Goal: Task Accomplishment & Management: Manage account settings

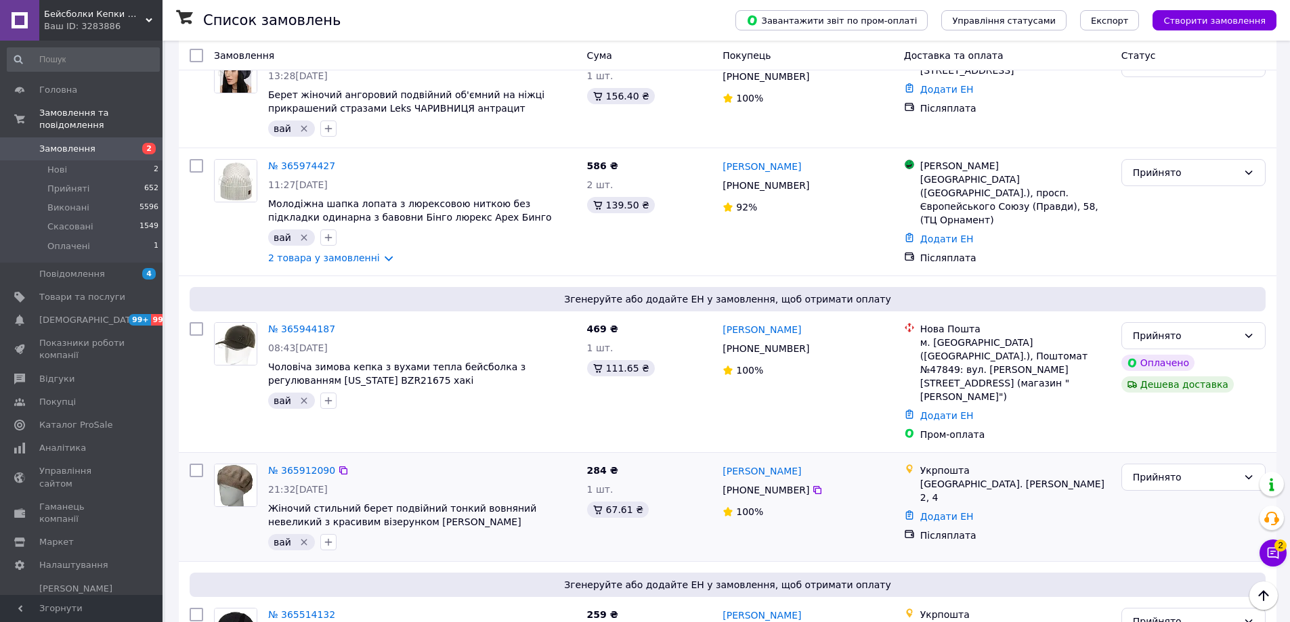
scroll to position [2088, 0]
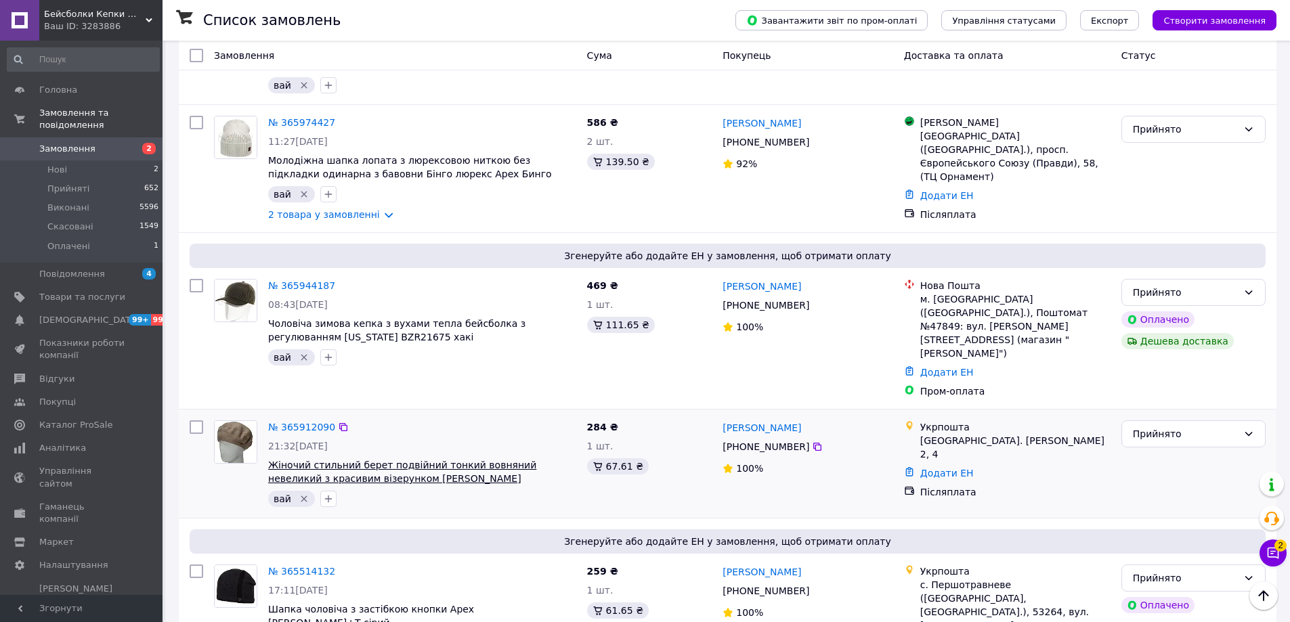
drag, startPoint x: 496, startPoint y: 377, endPoint x: 388, endPoint y: 378, distance: 107.7
click at [388, 458] on span "Жіночий стильний берет подвійний тонкий вовняний невеликий з красивим візерунко…" at bounding box center [422, 471] width 308 height 27
copy span "[PERSON_NAME]"
drag, startPoint x: 303, startPoint y: 394, endPoint x: 301, endPoint y: 387, distance: 7.1
click at [303, 494] on icon "Видалити мітку" at bounding box center [304, 499] width 11 height 11
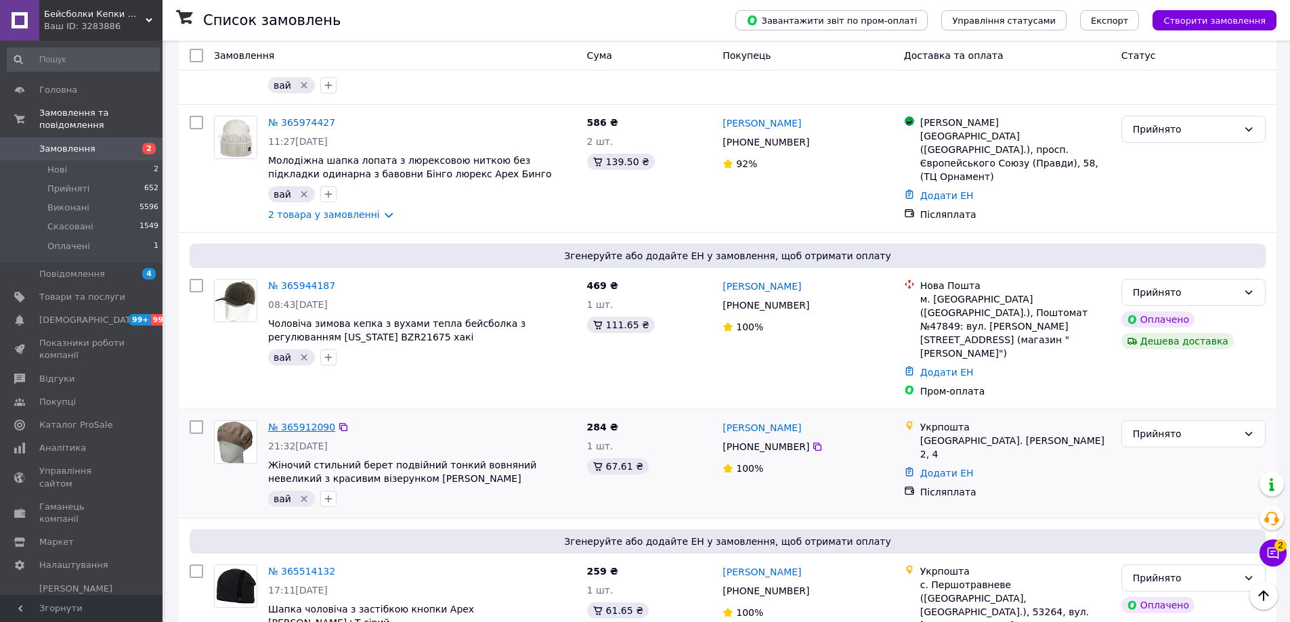
click at [307, 422] on link "№ 365912090" at bounding box center [301, 427] width 67 height 11
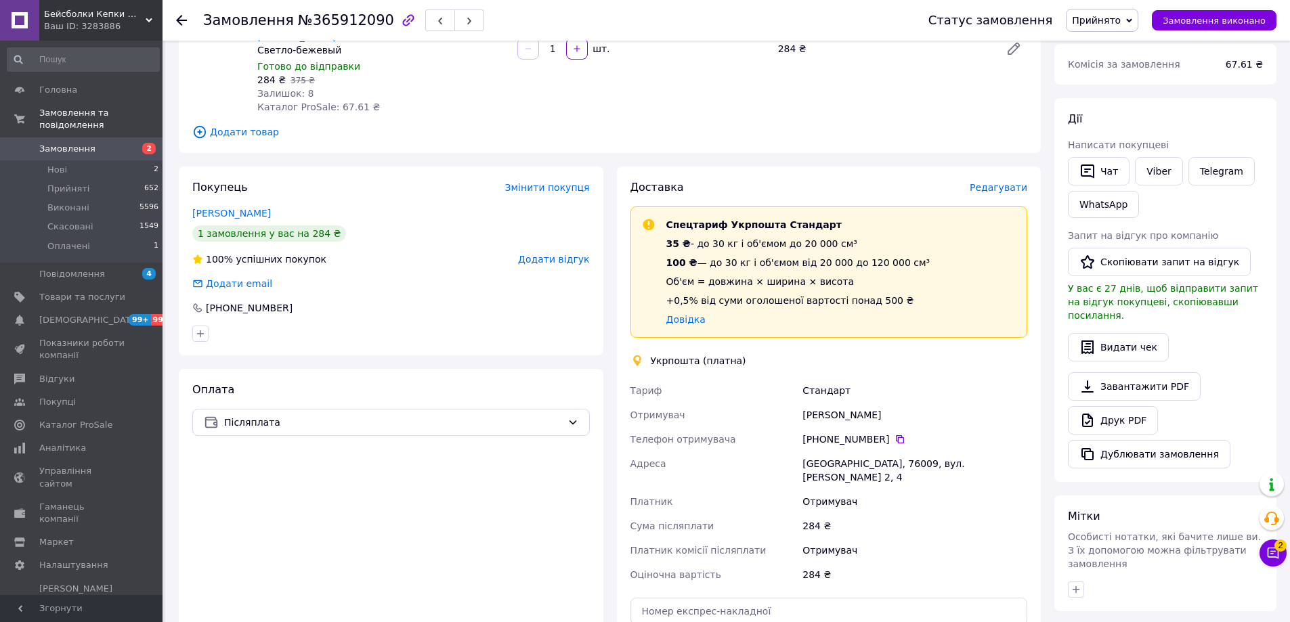
scroll to position [271, 0]
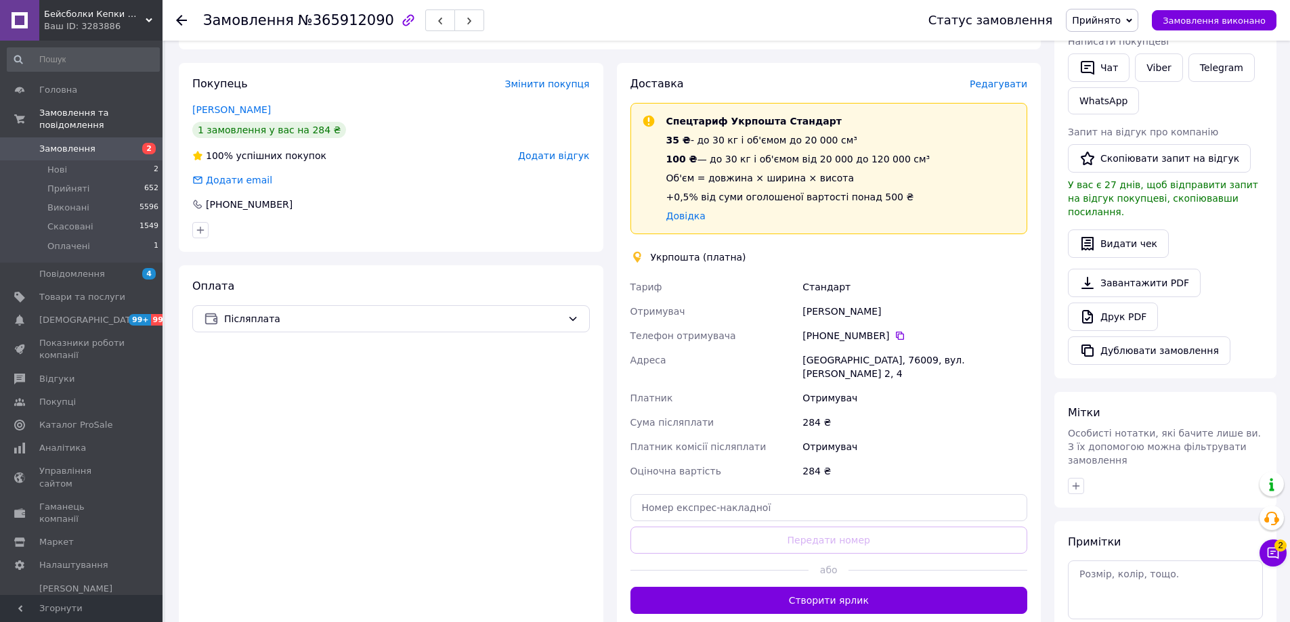
click at [870, 587] on button "Створити ярлик" at bounding box center [828, 600] width 397 height 27
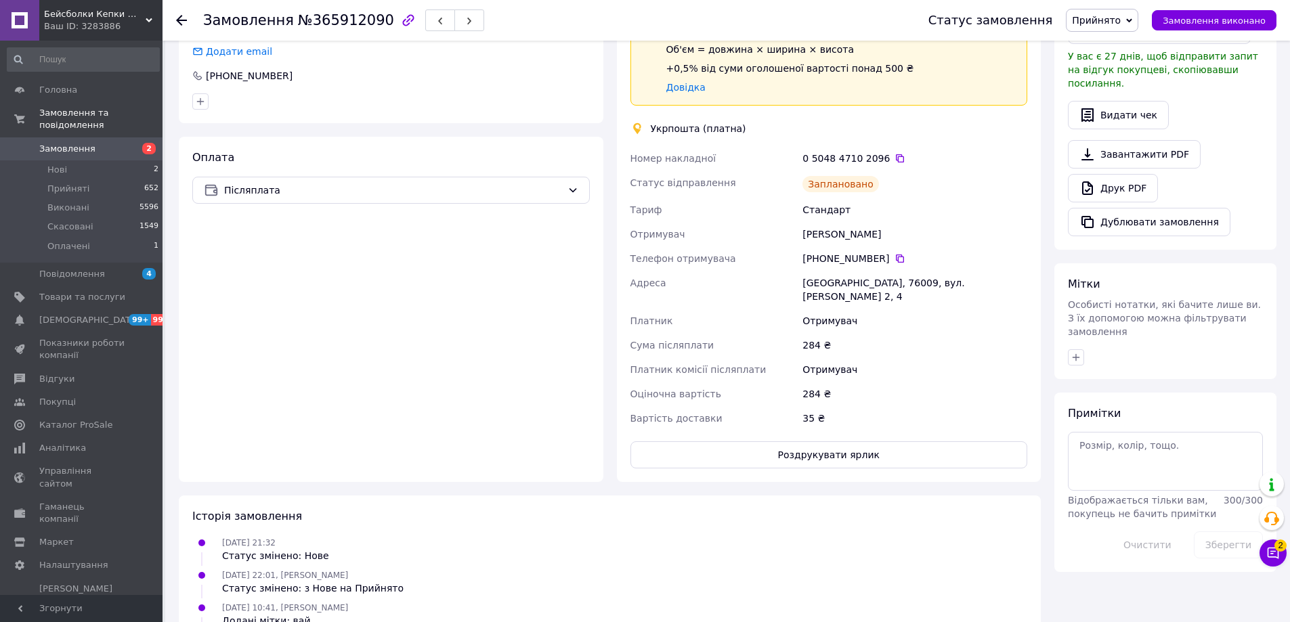
scroll to position [400, 0]
click at [871, 441] on button "Роздрукувати ярлик" at bounding box center [828, 454] width 397 height 27
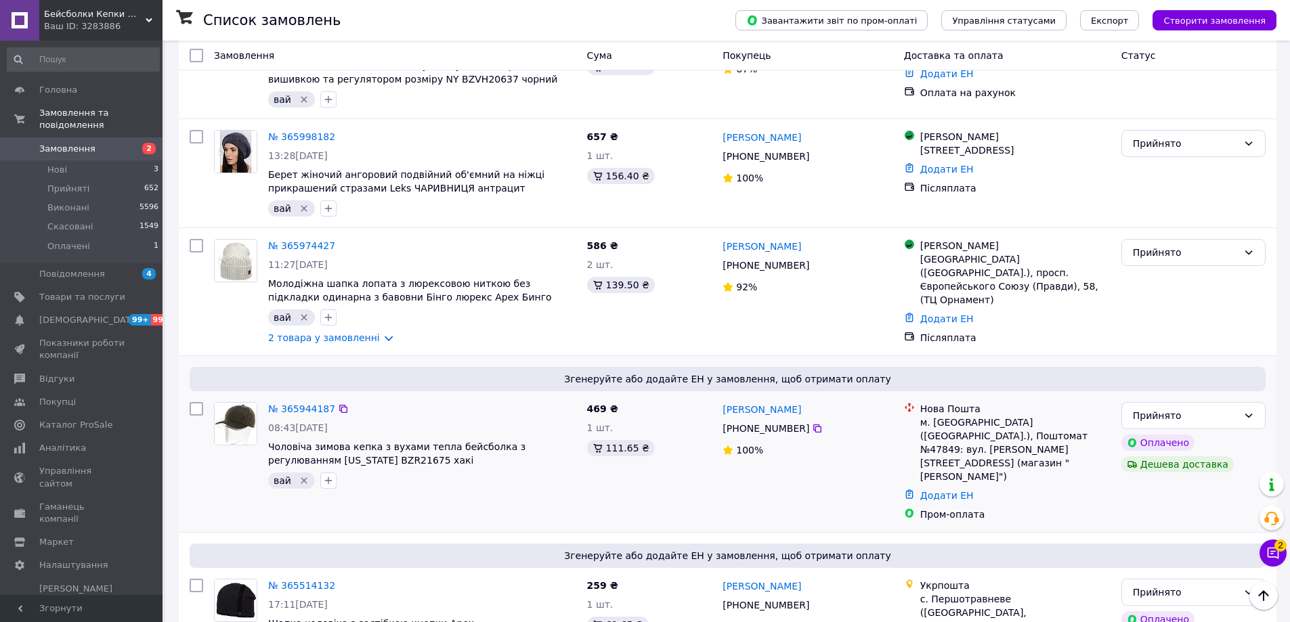
scroll to position [2088, 0]
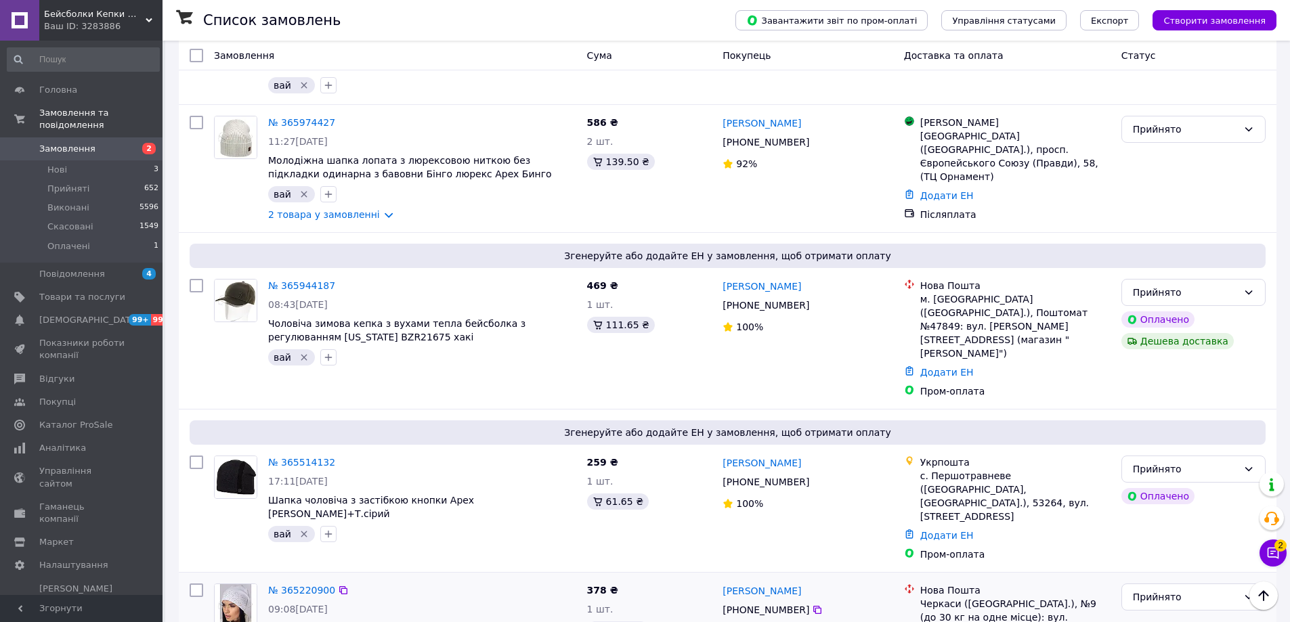
drag, startPoint x: 517, startPoint y: 532, endPoint x: 444, endPoint y: 531, distance: 73.1
copy span "ЛАКШЕРИ білий"
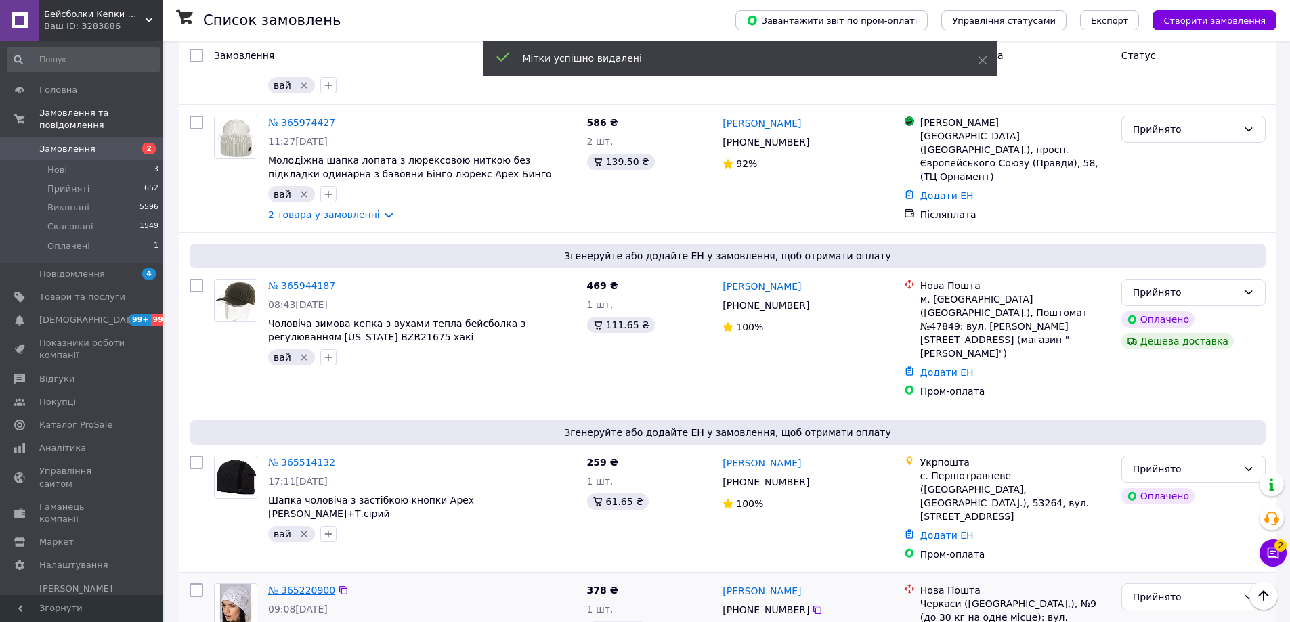
click at [300, 585] on link "№ 365220900" at bounding box center [301, 590] width 67 height 11
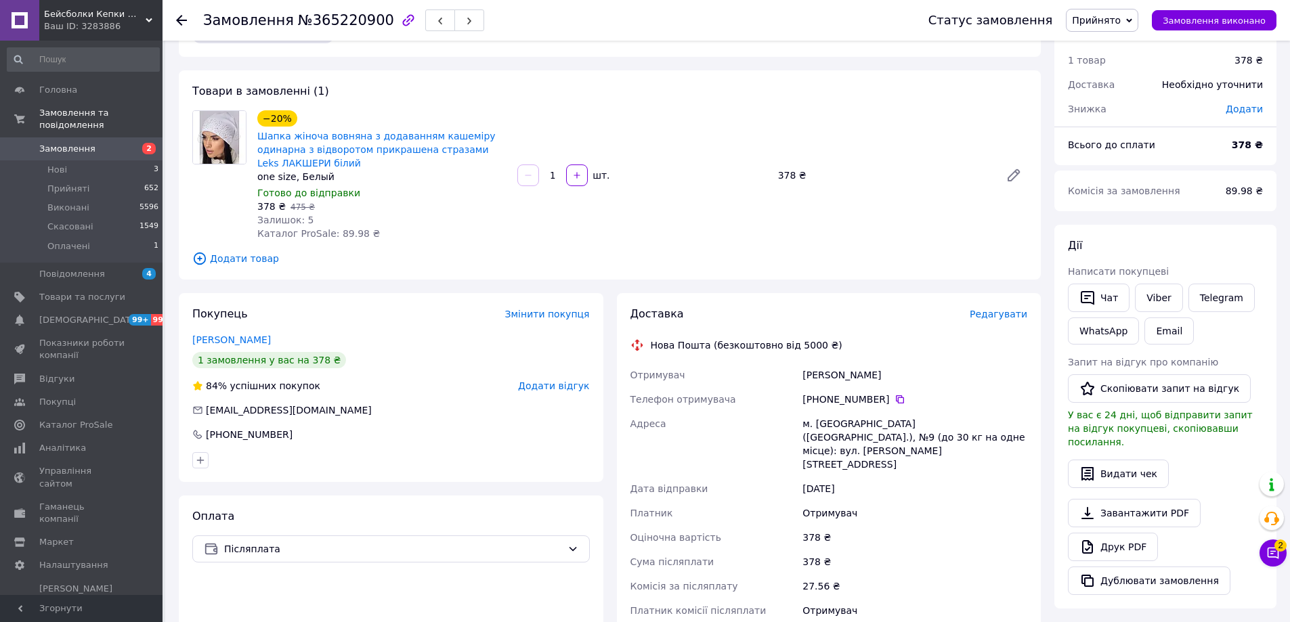
scroll to position [203, 0]
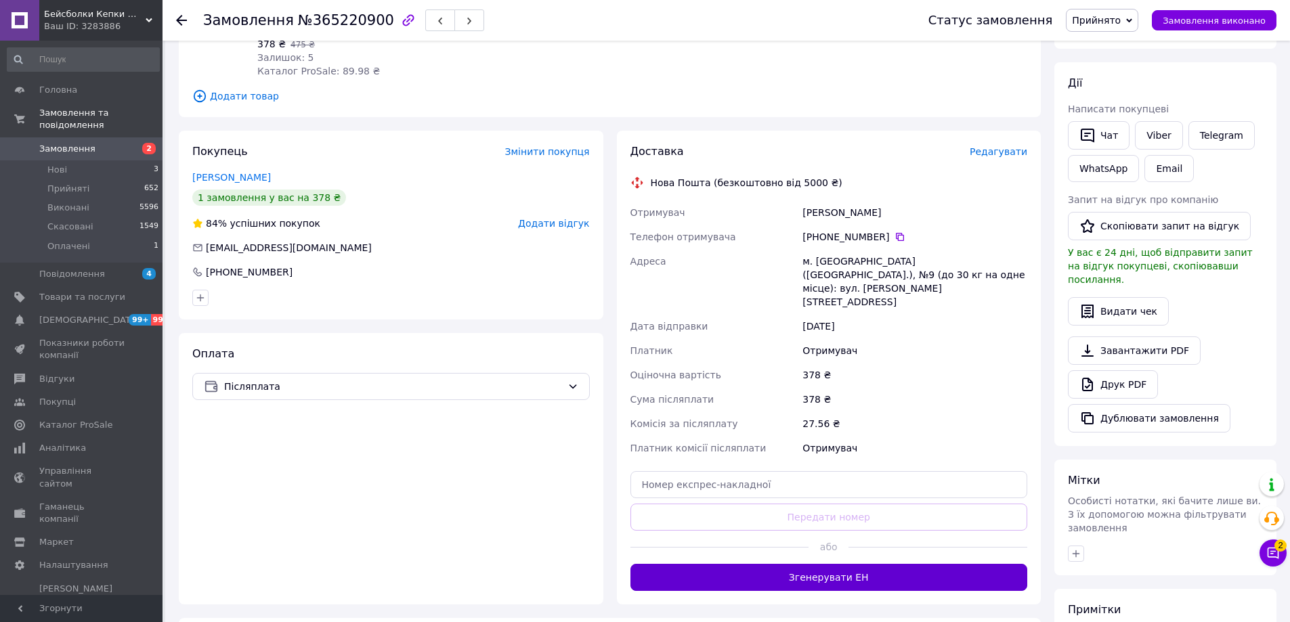
click at [822, 564] on button "Згенерувати ЕН" at bounding box center [828, 577] width 397 height 27
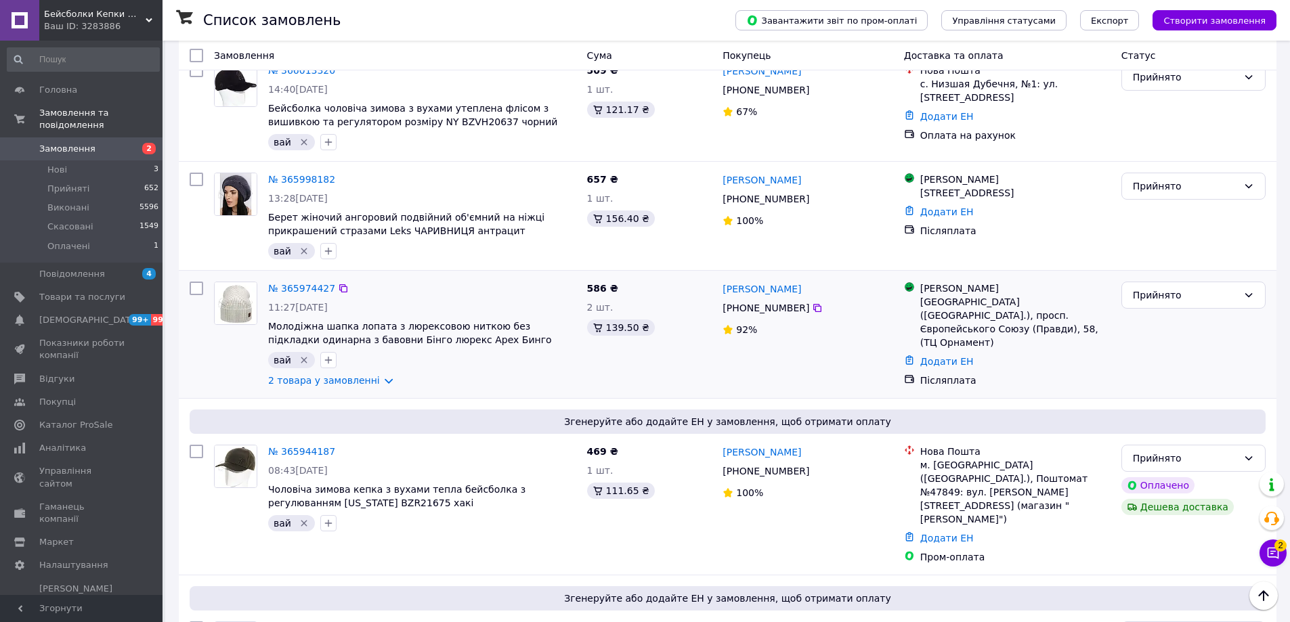
scroll to position [2072, 0]
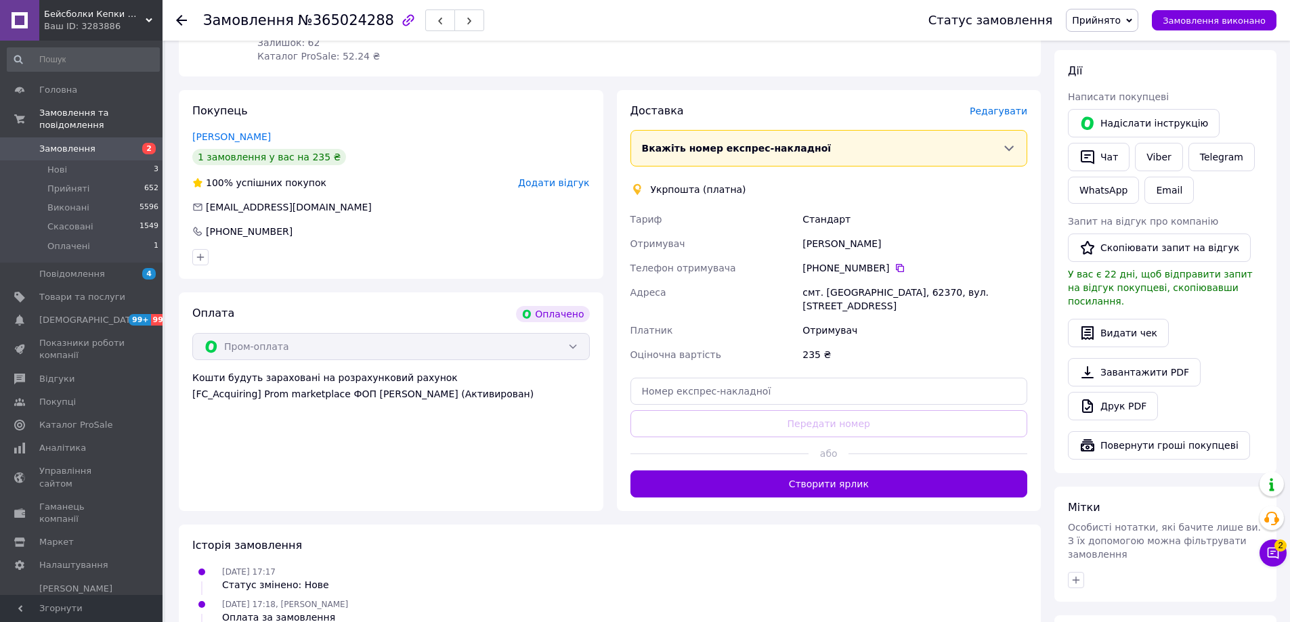
scroll to position [542, 0]
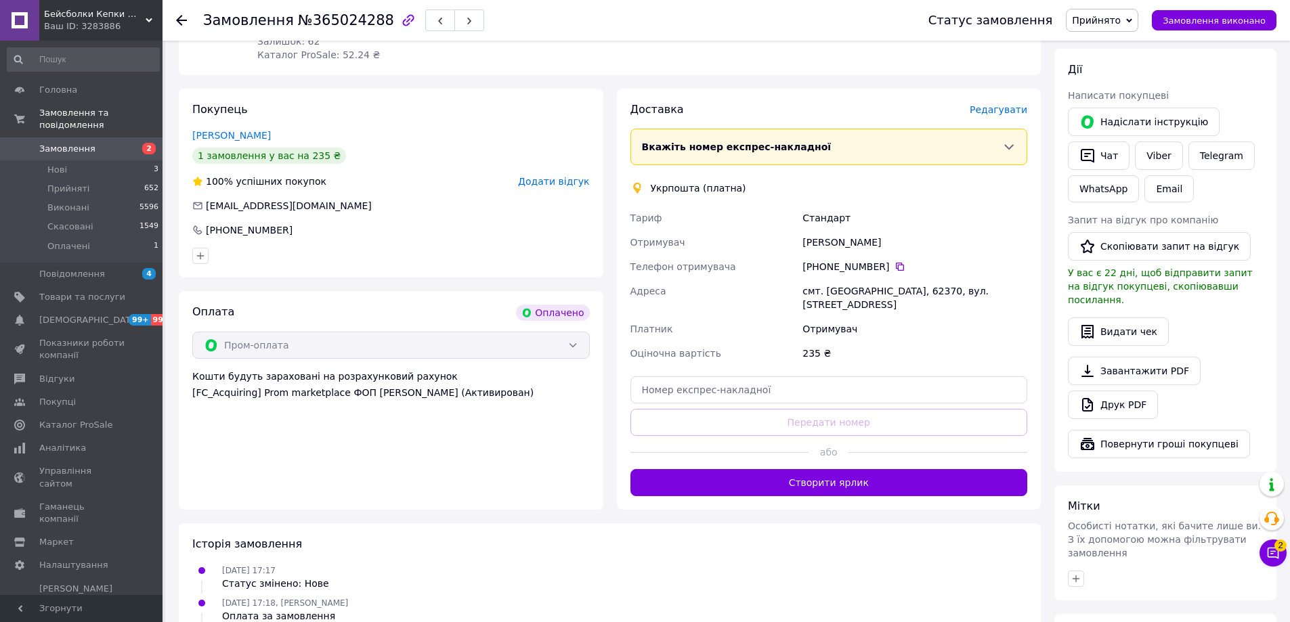
click at [785, 469] on button "Створити ярлик" at bounding box center [828, 482] width 397 height 27
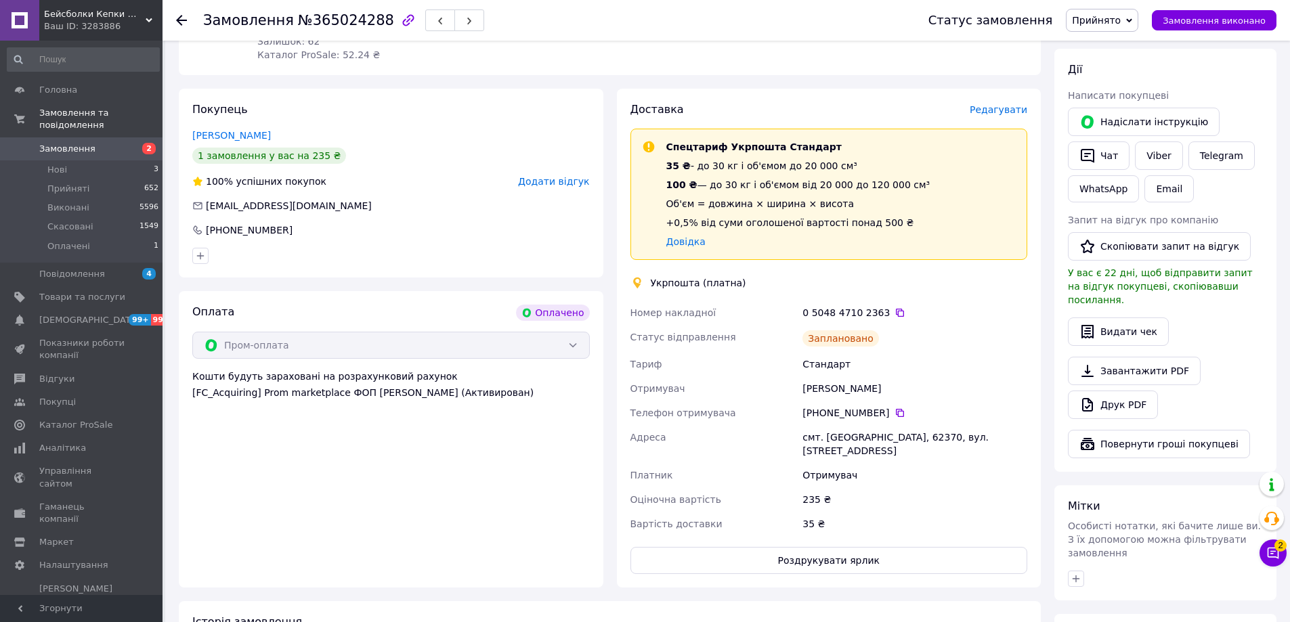
click at [837, 531] on div "Доставка Редагувати Спецтариф Укрпошта Стандарт 35 ₴ - до 30 кг і об'ємом до 20…" at bounding box center [829, 338] width 425 height 499
click at [839, 547] on button "Роздрукувати ярлик" at bounding box center [828, 560] width 397 height 27
